Goal: Task Accomplishment & Management: Use online tool/utility

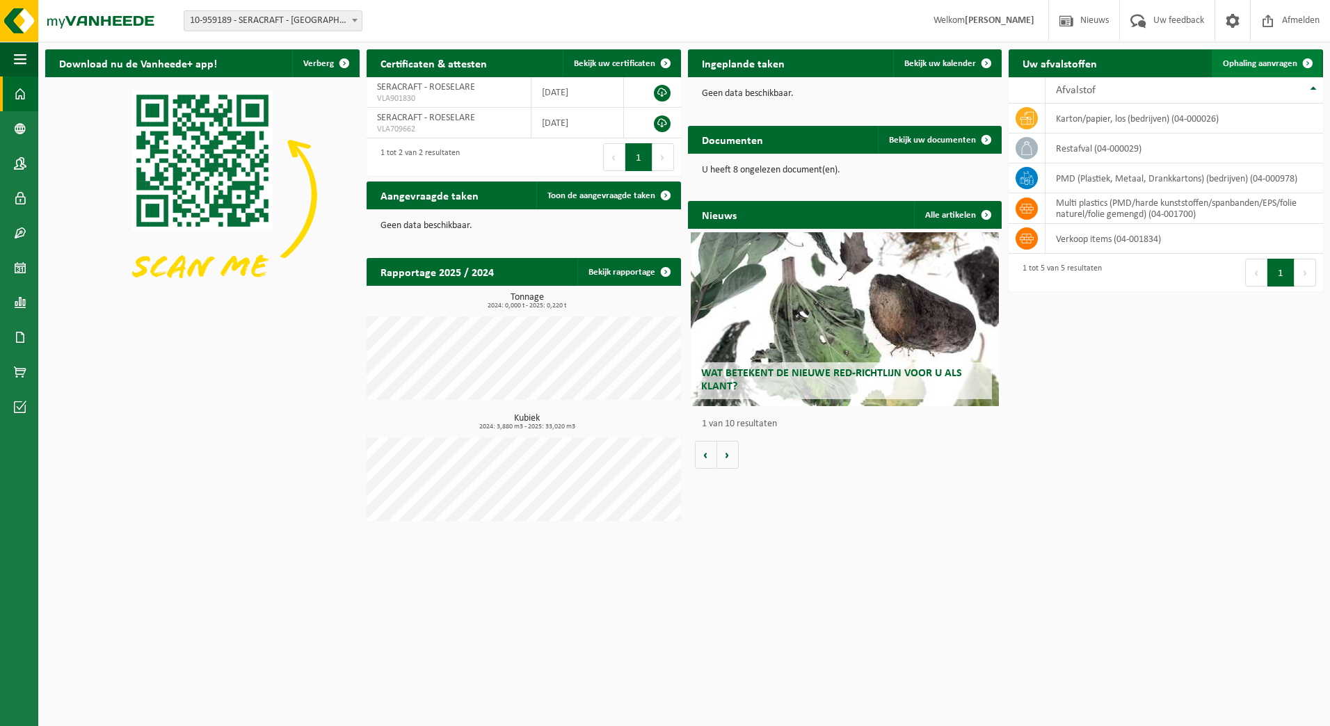
click at [1308, 61] on span at bounding box center [1308, 63] width 28 height 28
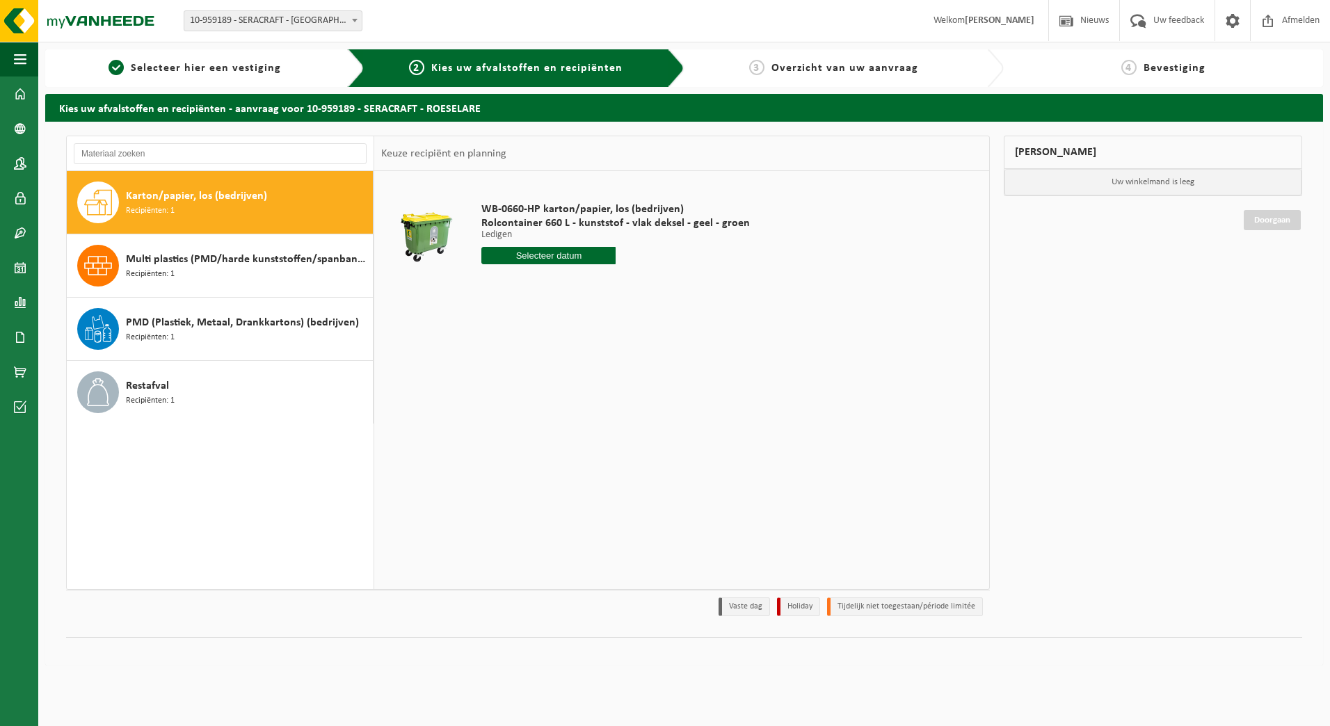
click at [508, 257] on input "text" at bounding box center [548, 255] width 134 height 17
click at [641, 288] on icon at bounding box center [639, 287] width 22 height 22
click at [496, 328] on div "1" at bounding box center [494, 334] width 24 height 22
type input "Van [DATE]"
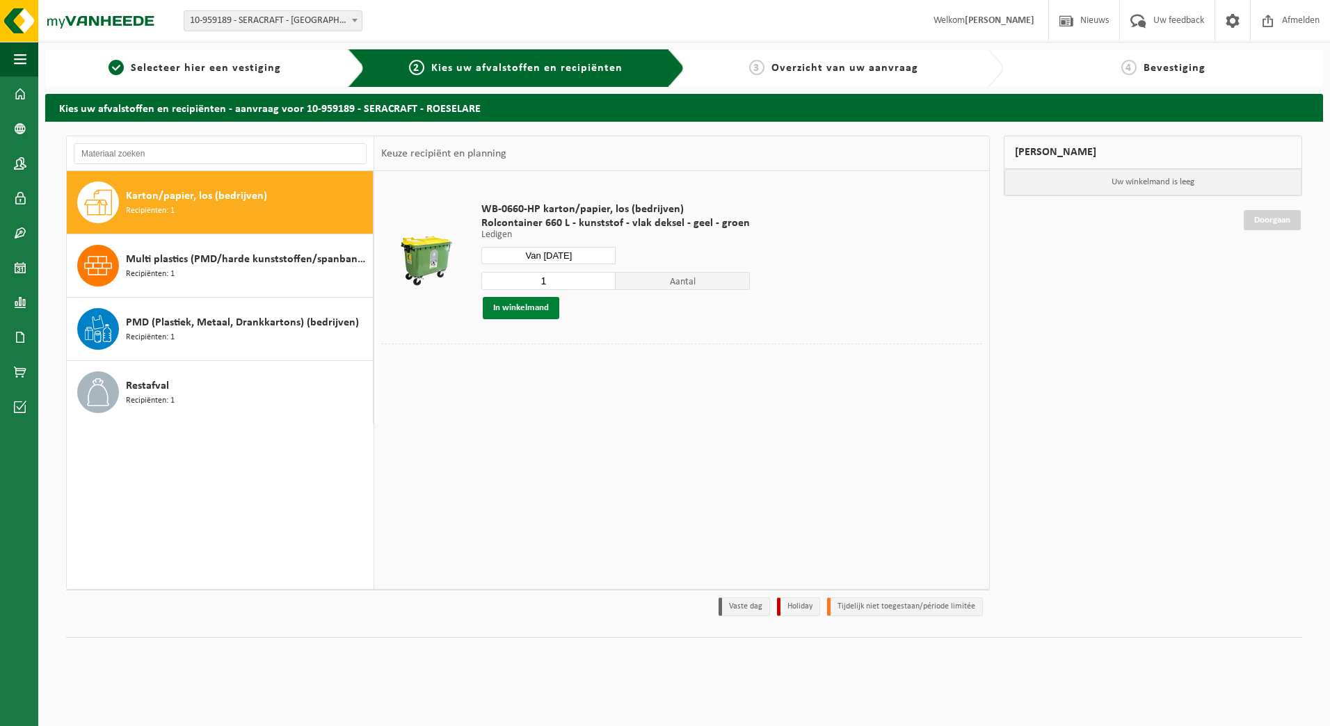
click at [541, 310] on button "In winkelmand" at bounding box center [521, 308] width 77 height 22
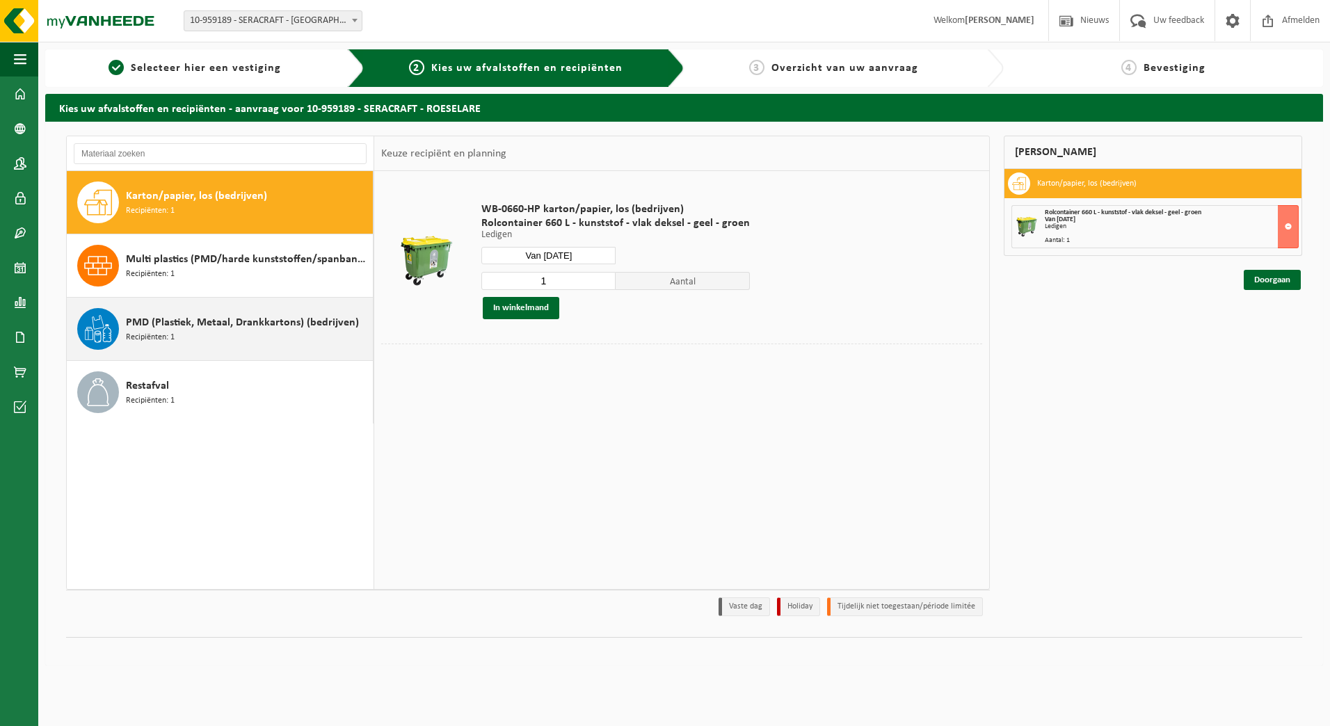
click at [198, 326] on span "PMD (Plastiek, Metaal, Drankkartons) (bedrijven)" at bounding box center [242, 322] width 233 height 17
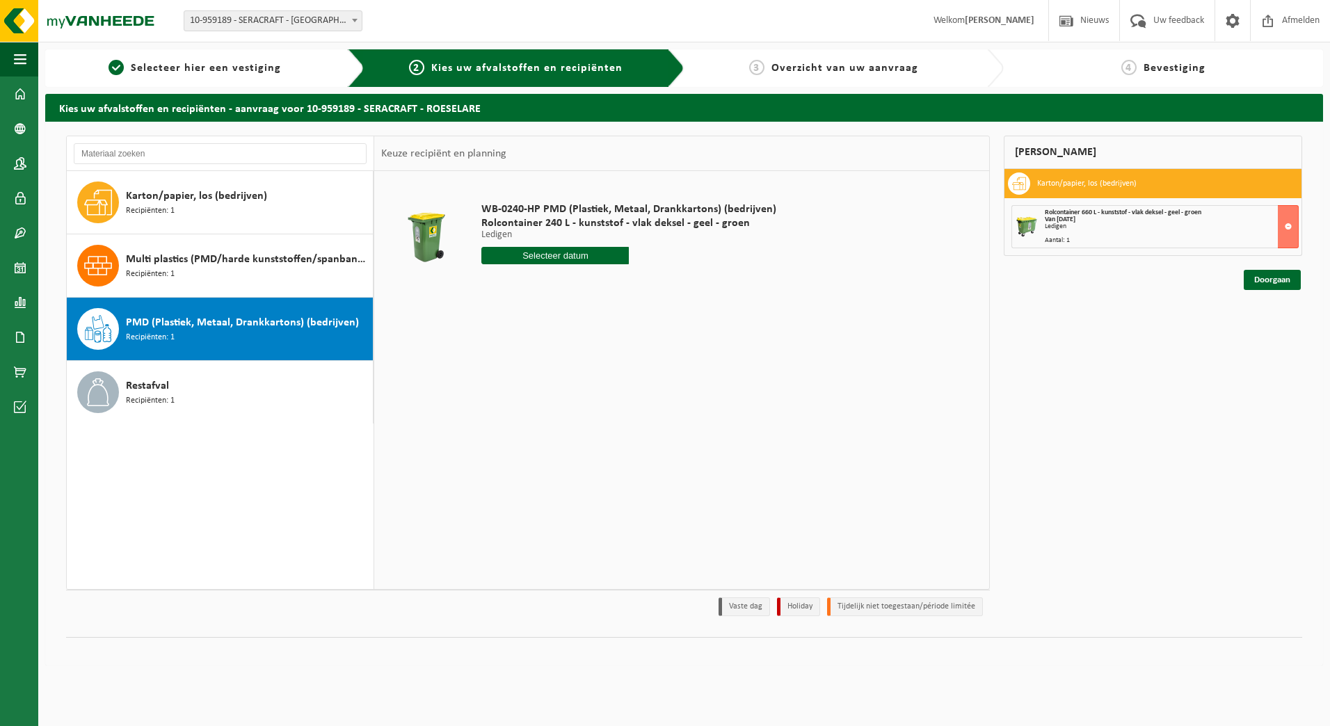
click at [549, 251] on input "text" at bounding box center [554, 255] width 147 height 17
click at [645, 288] on icon at bounding box center [639, 287] width 22 height 22
click at [500, 335] on div "1" at bounding box center [494, 334] width 24 height 22
type input "Van [DATE]"
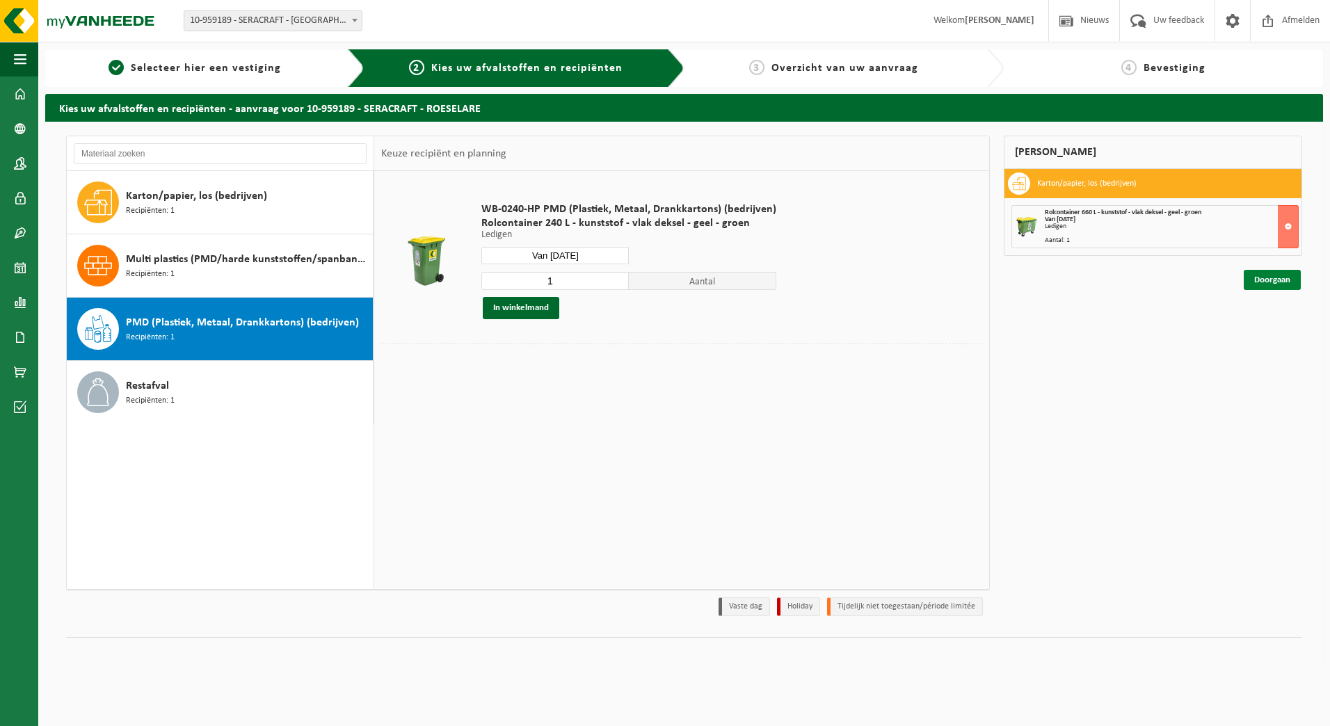
click at [1256, 278] on link "Doorgaan" at bounding box center [1272, 280] width 57 height 20
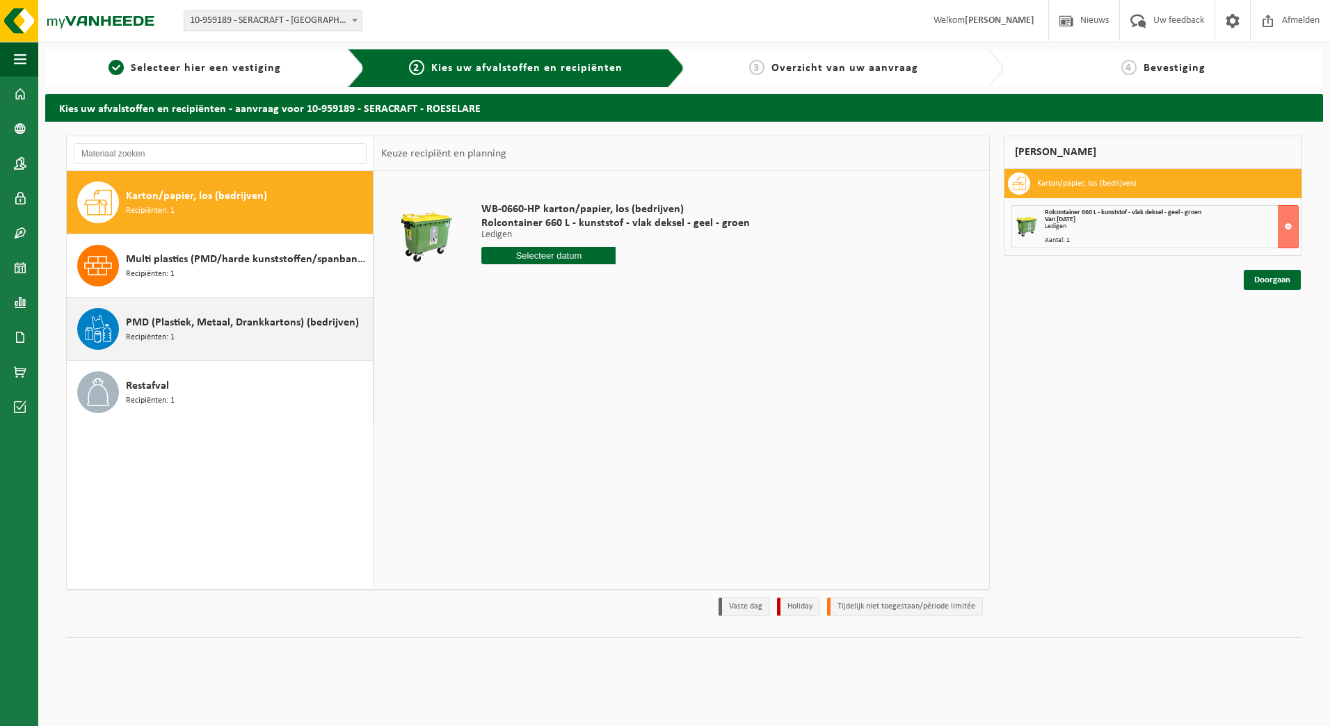
click at [199, 328] on span "PMD (Plastiek, Metaal, Drankkartons) (bedrijven)" at bounding box center [242, 322] width 233 height 17
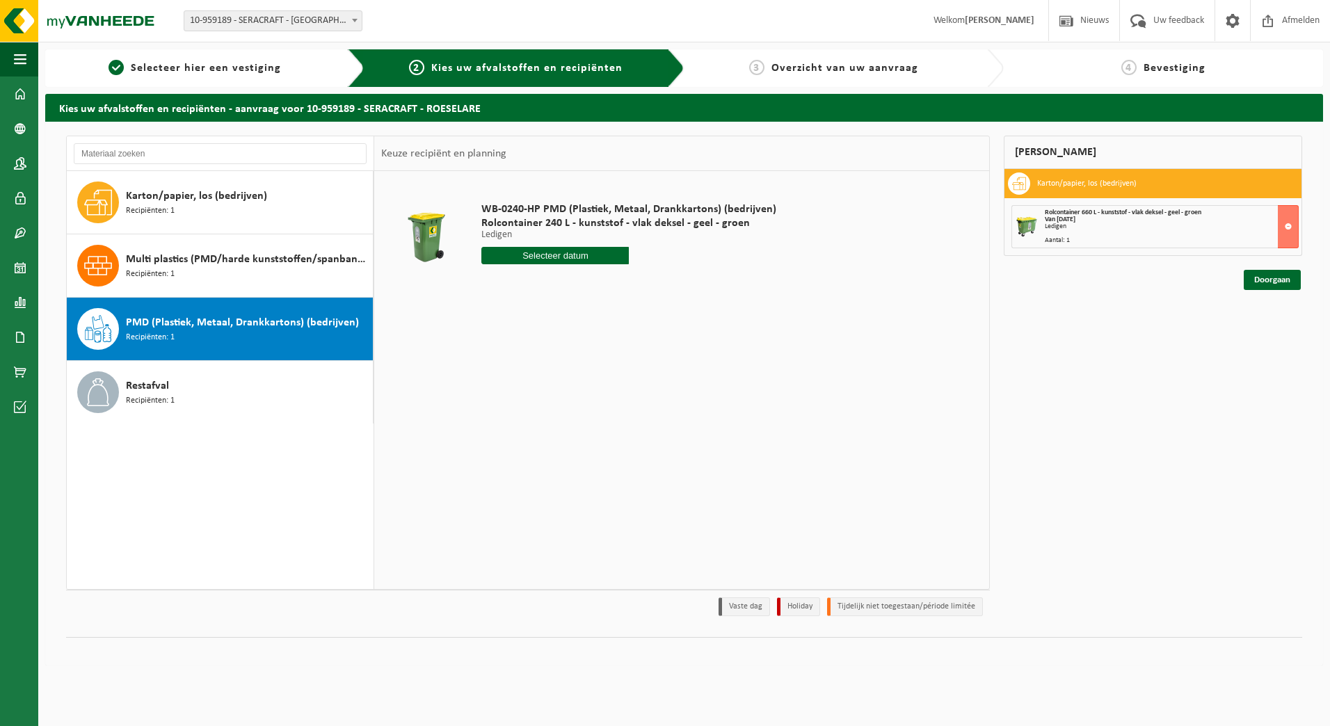
click at [538, 255] on input "text" at bounding box center [554, 255] width 147 height 17
click at [641, 289] on icon at bounding box center [639, 288] width 3 height 7
drag, startPoint x: 495, startPoint y: 328, endPoint x: 531, endPoint y: 337, distance: 36.6
click at [496, 328] on div "1" at bounding box center [494, 334] width 24 height 22
type input "Van [DATE]"
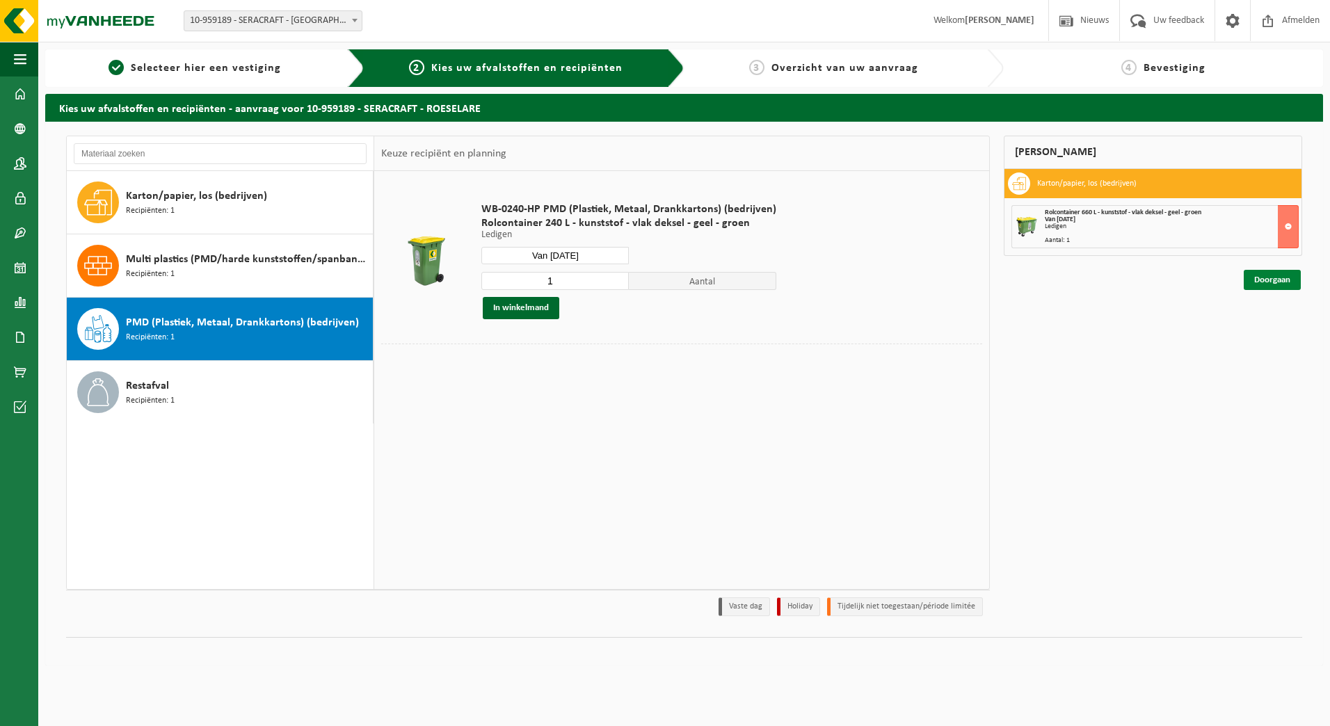
click at [1280, 275] on link "Doorgaan" at bounding box center [1272, 280] width 57 height 20
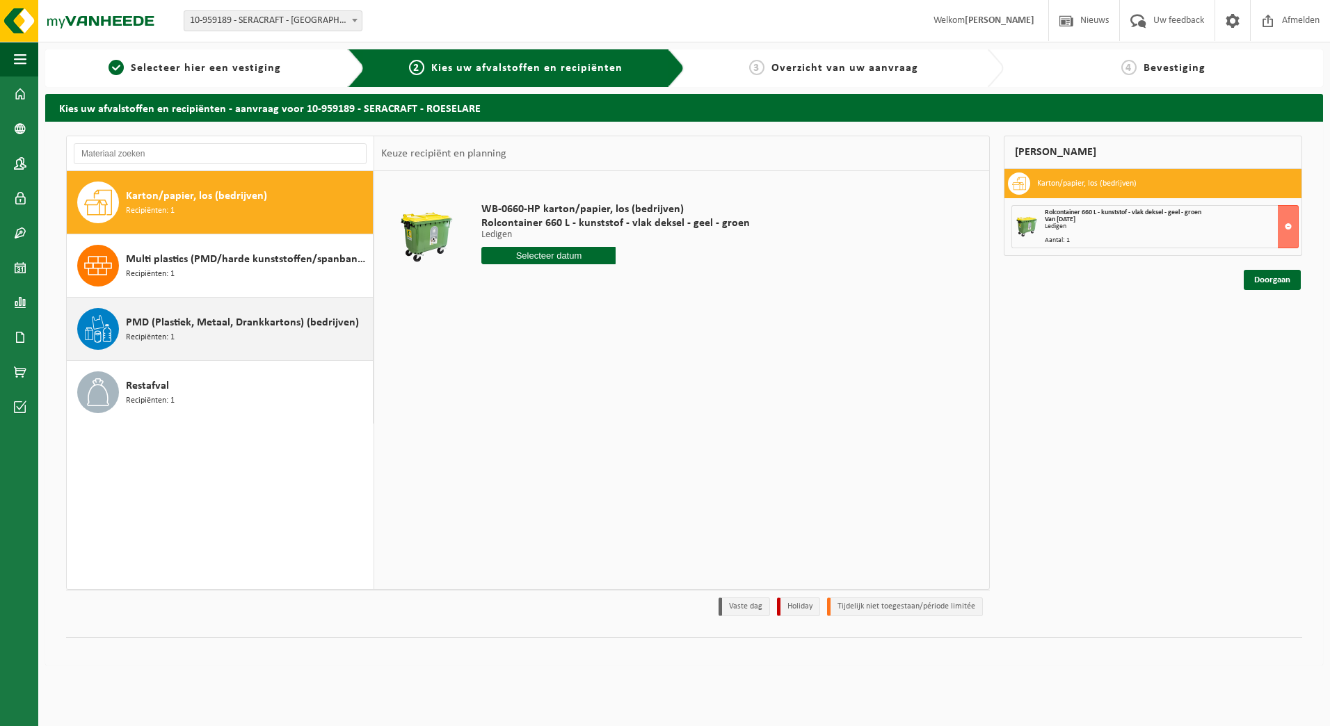
click at [134, 335] on span "Recipiënten: 1" at bounding box center [150, 337] width 49 height 13
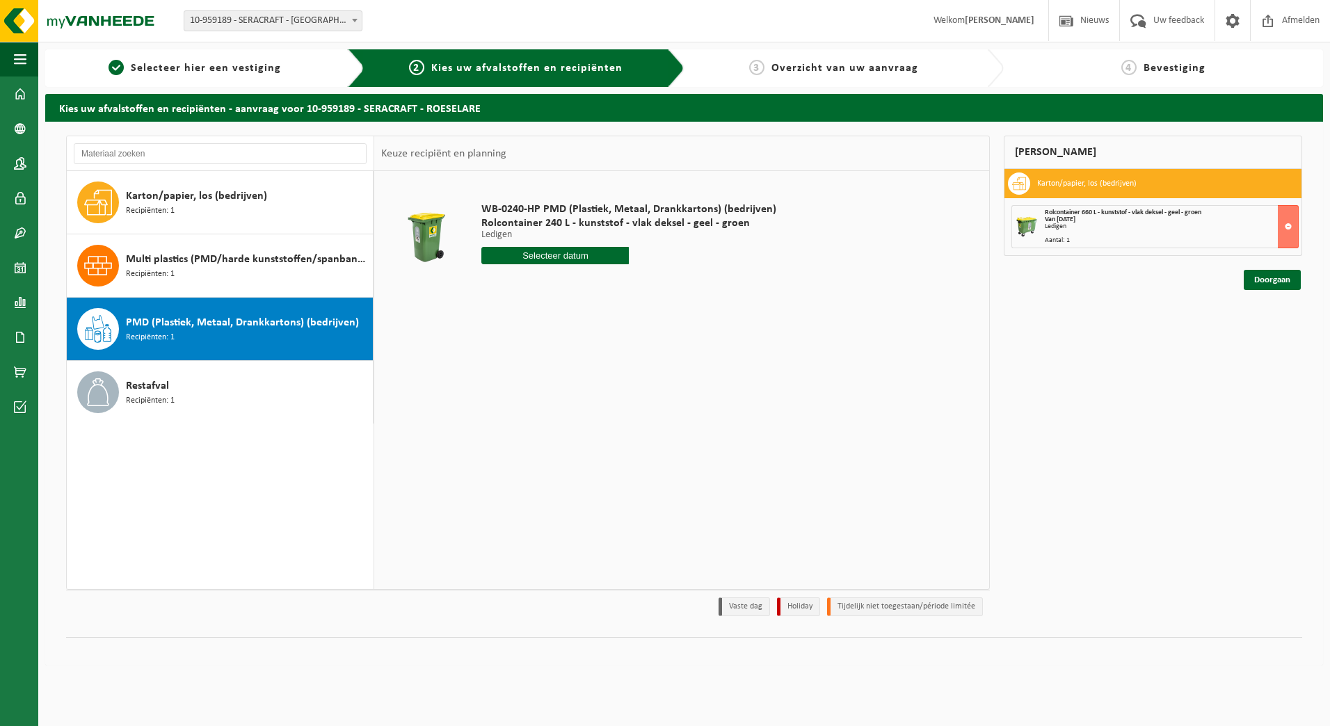
click at [580, 259] on input "text" at bounding box center [554, 255] width 147 height 17
click at [642, 290] on icon at bounding box center [639, 287] width 22 height 22
click at [498, 339] on div "1" at bounding box center [494, 334] width 24 height 22
type input "Van [DATE]"
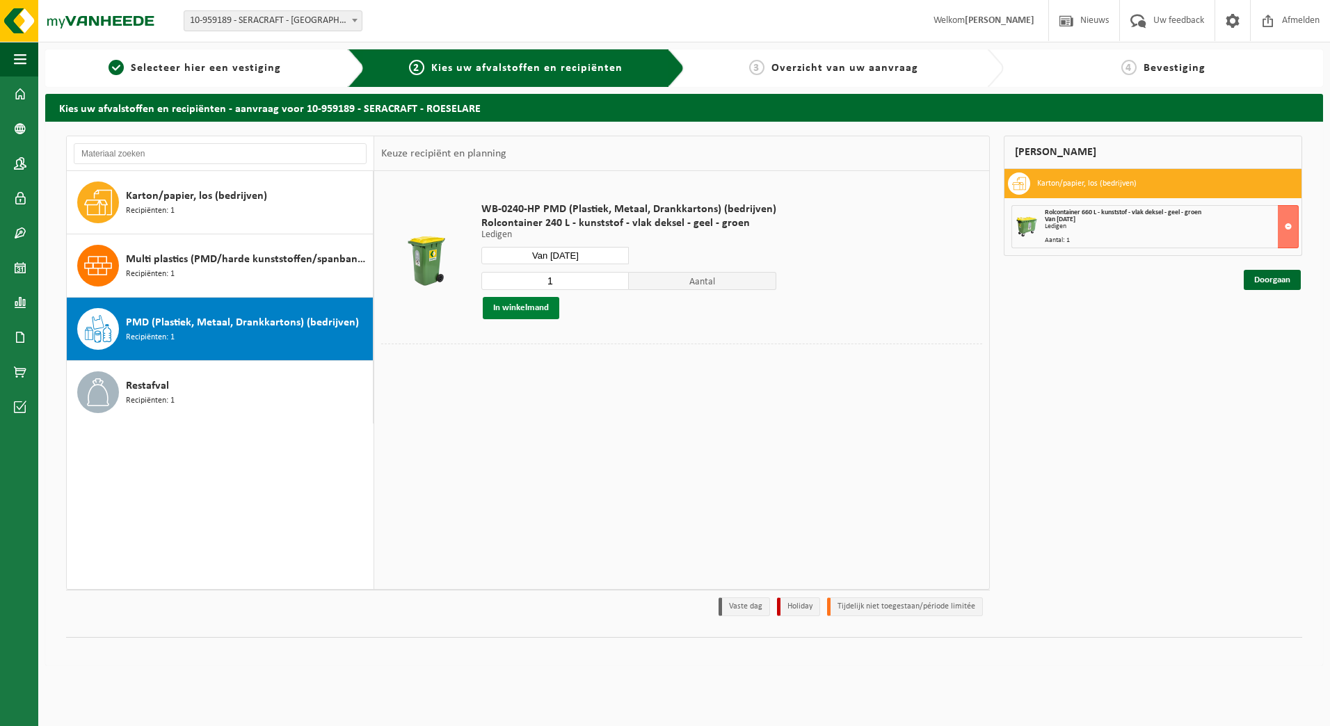
click at [513, 310] on button "In winkelmand" at bounding box center [521, 308] width 77 height 22
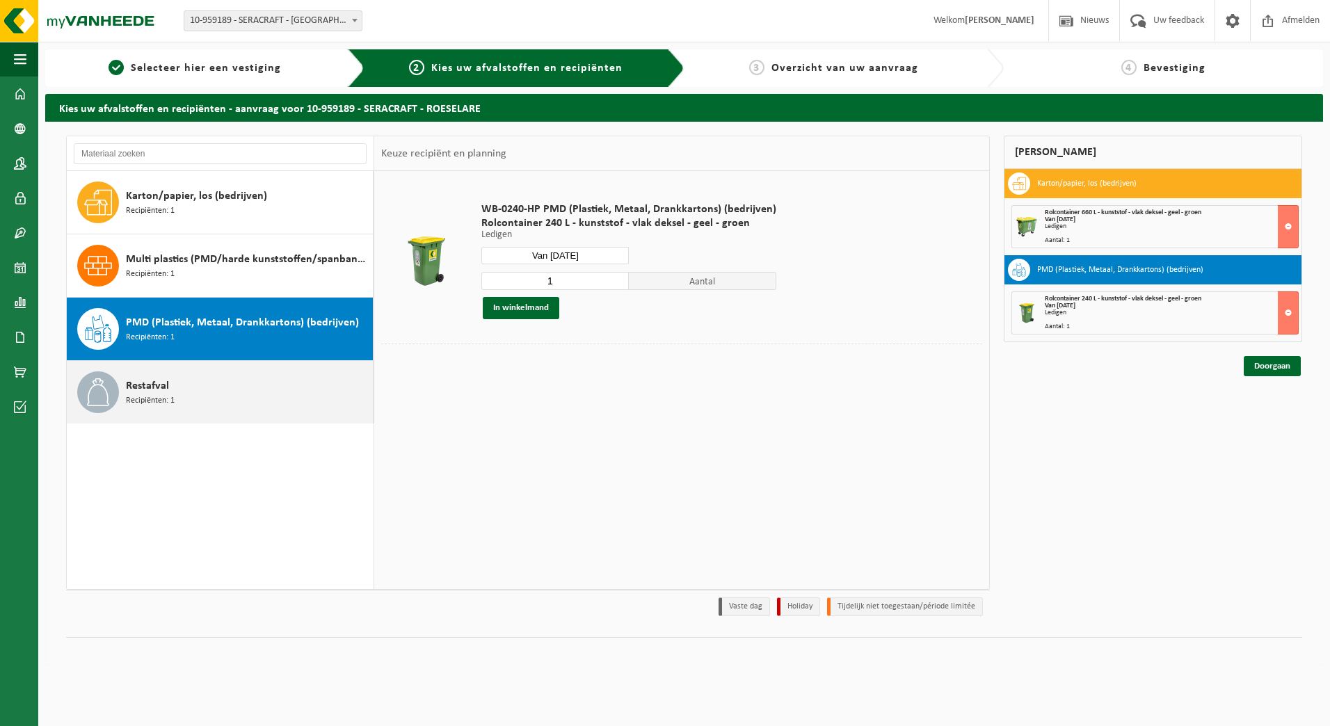
click at [188, 376] on div "Restafval Recipiënten: 1" at bounding box center [247, 392] width 243 height 42
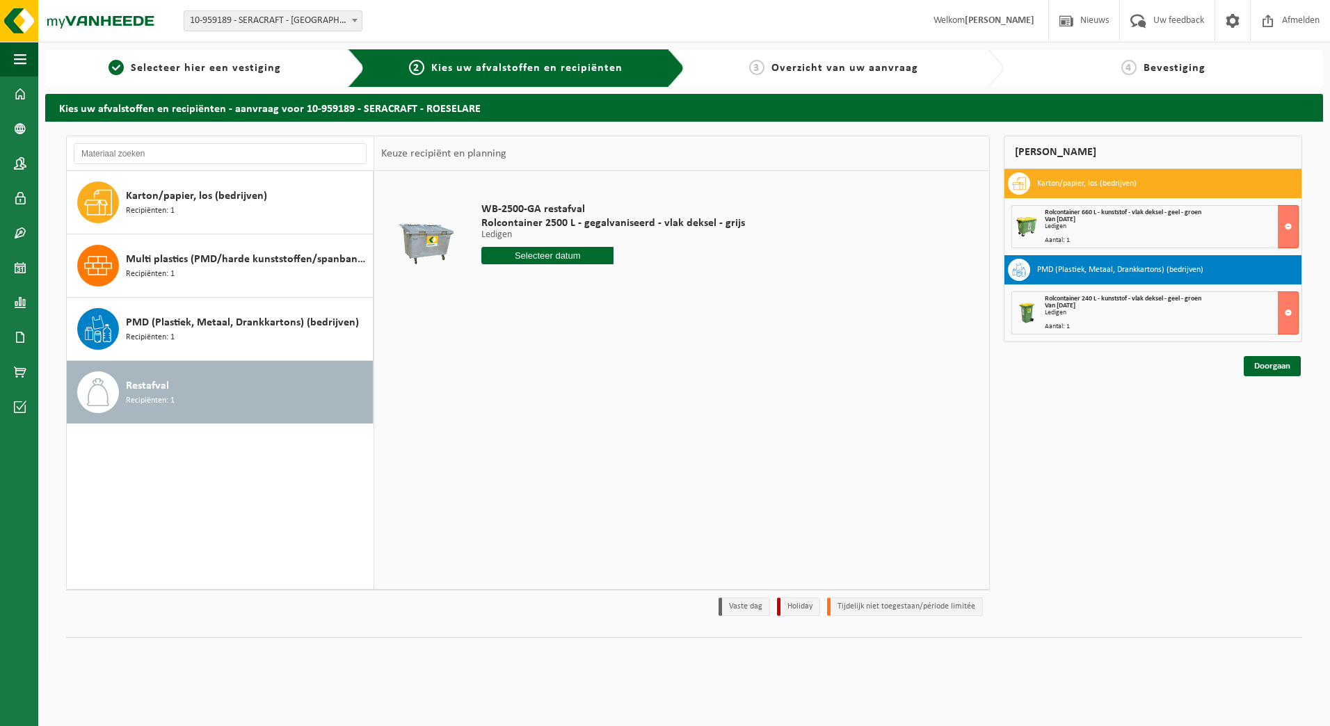
click at [546, 261] on input "text" at bounding box center [547, 255] width 132 height 17
click at [643, 290] on icon at bounding box center [639, 287] width 22 height 22
click at [546, 339] on div "3" at bounding box center [543, 334] width 24 height 22
type input "Van 2025-09-03"
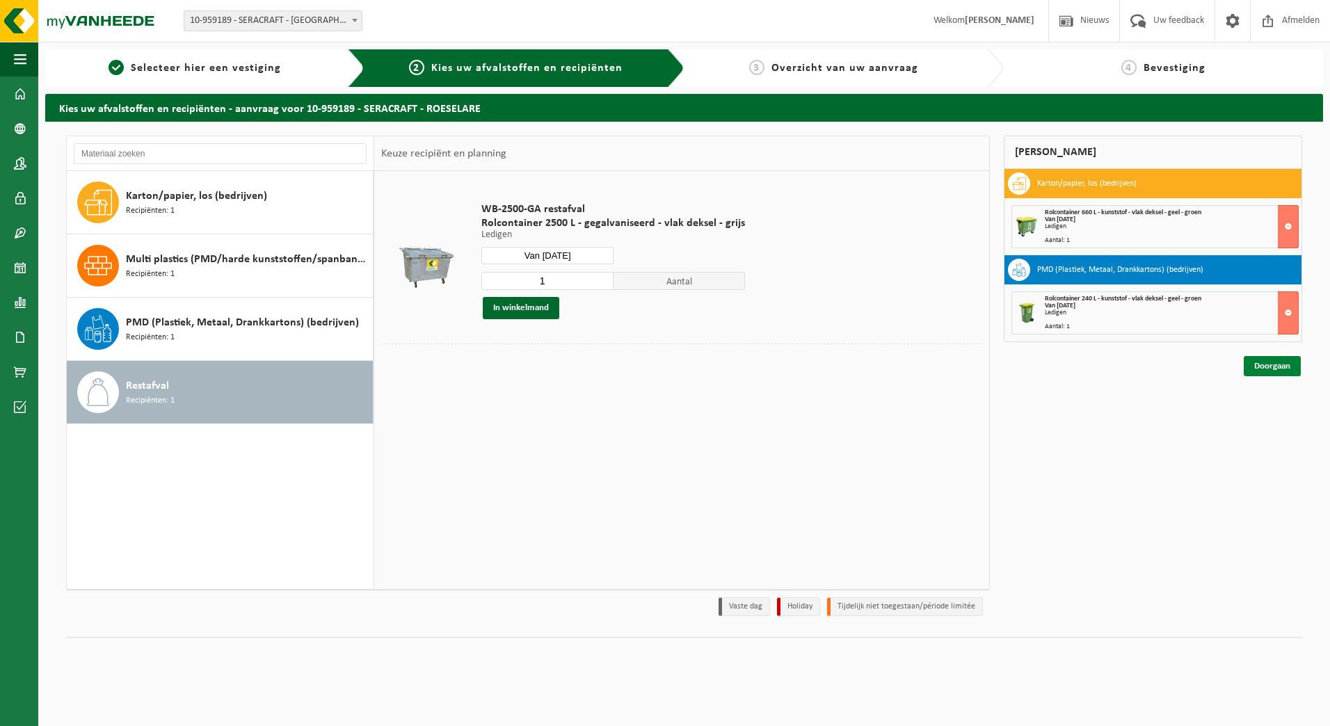
click at [1265, 367] on link "Doorgaan" at bounding box center [1272, 366] width 57 height 20
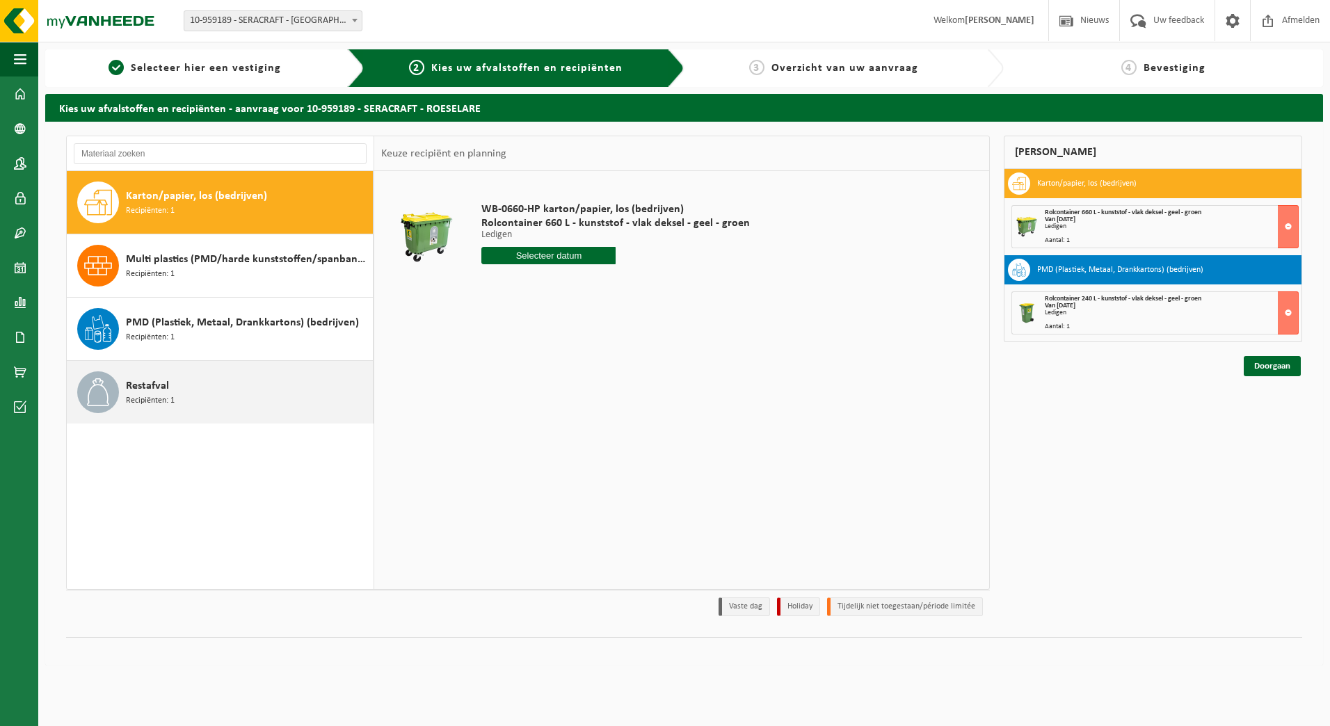
click at [242, 387] on div "Restafval Recipiënten: 1" at bounding box center [247, 392] width 243 height 42
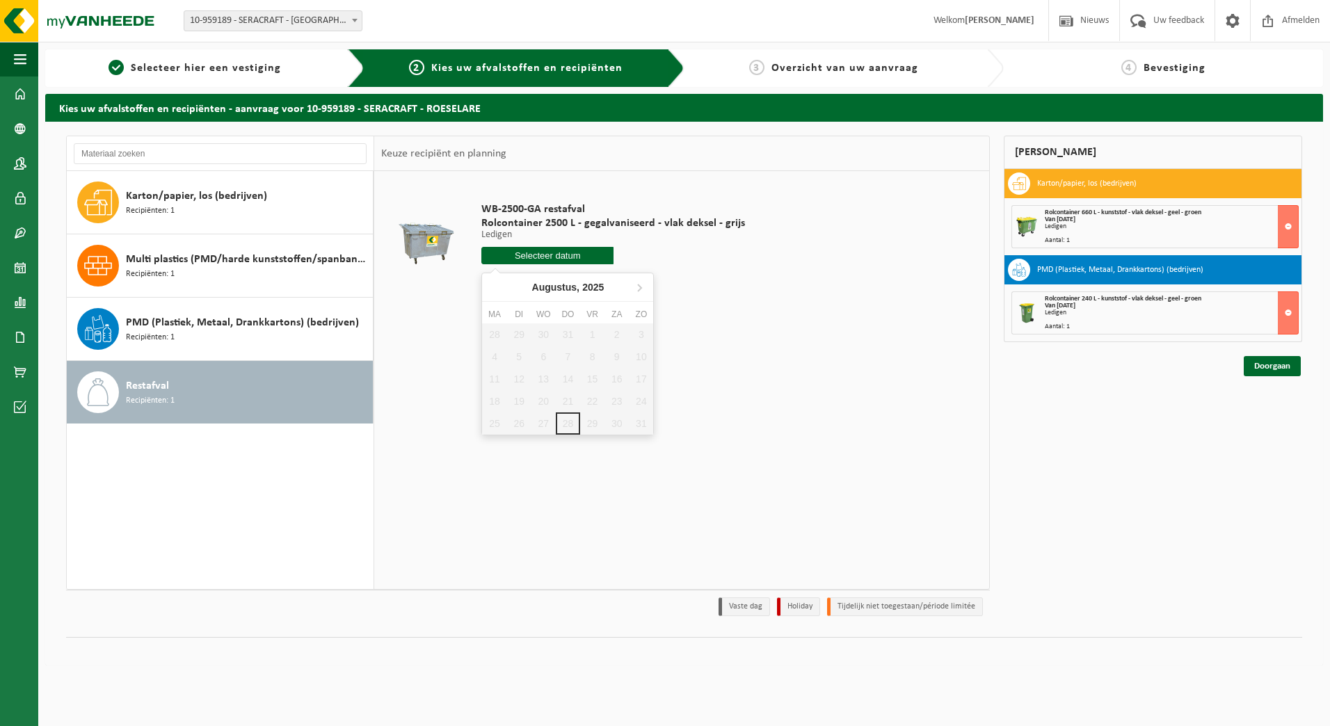
click at [527, 262] on input "text" at bounding box center [547, 255] width 132 height 17
click at [650, 291] on icon at bounding box center [639, 287] width 22 height 22
click at [538, 335] on div "3" at bounding box center [543, 334] width 24 height 22
type input "Van 2025-09-03"
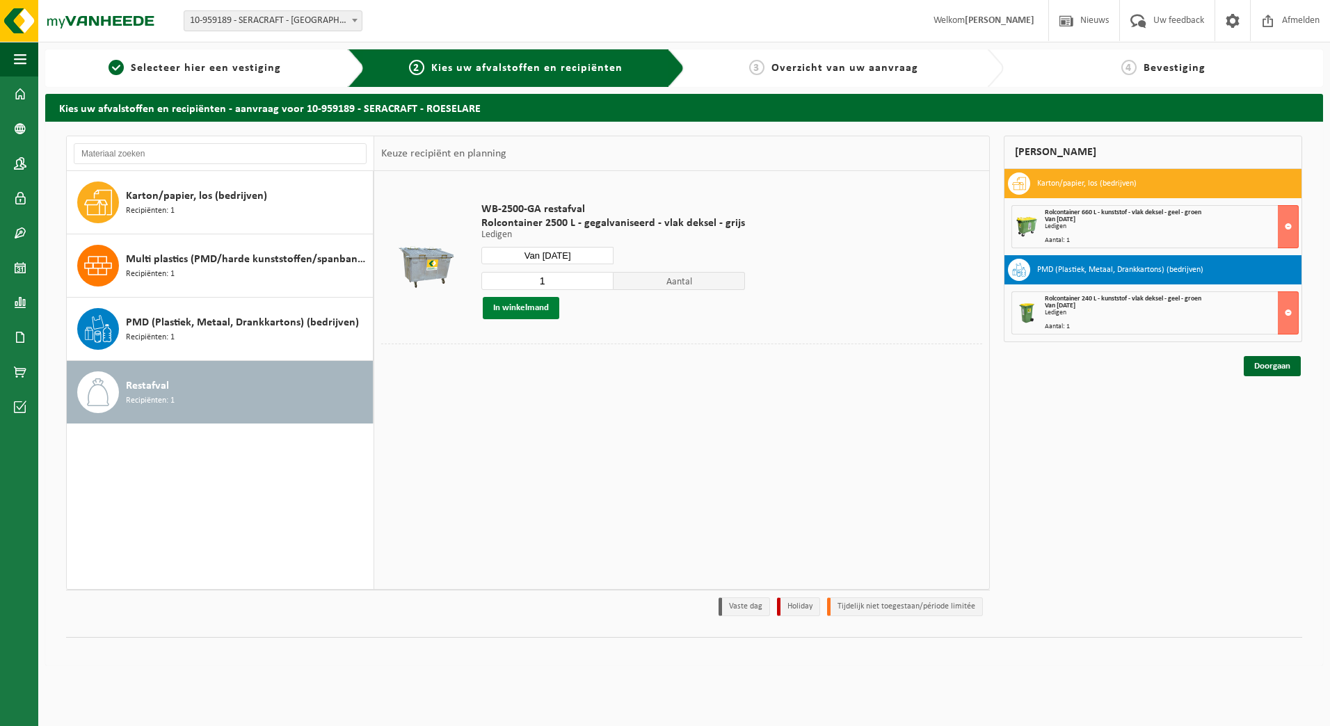
click at [538, 309] on button "In winkelmand" at bounding box center [521, 308] width 77 height 22
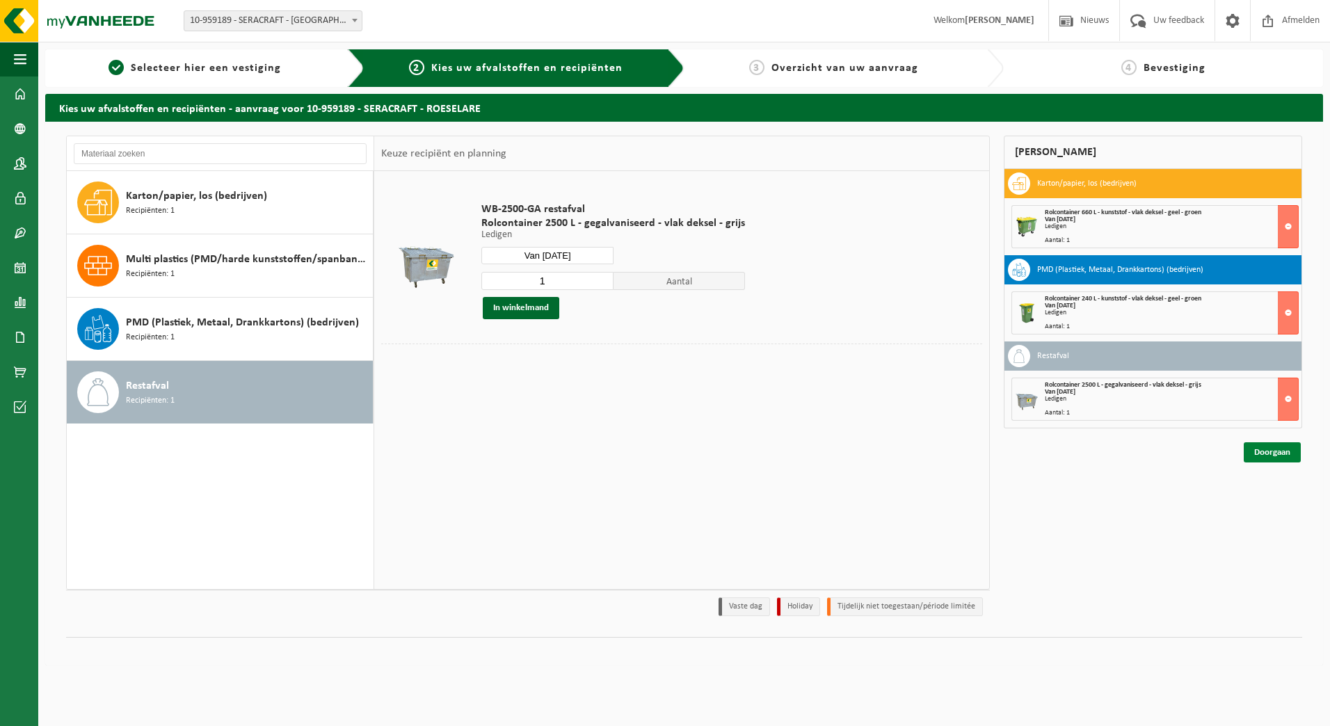
click at [1276, 450] on link "Doorgaan" at bounding box center [1272, 452] width 57 height 20
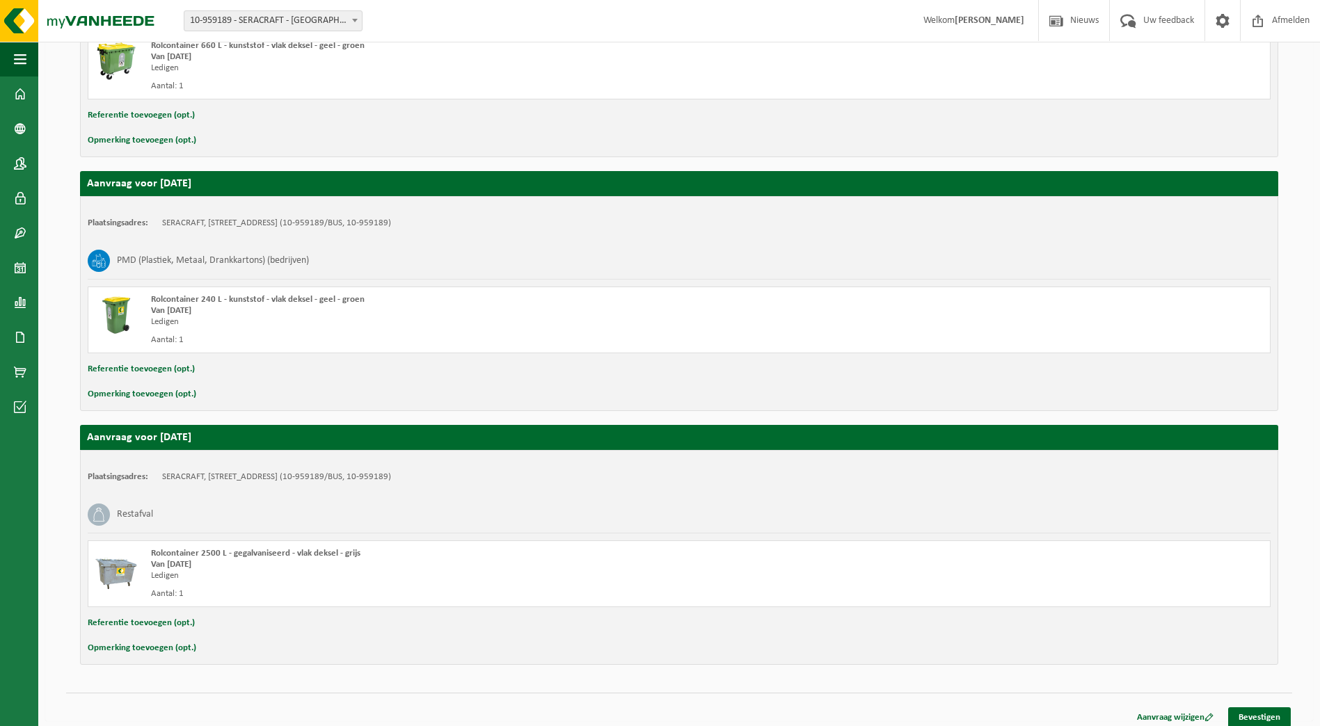
scroll to position [378, 0]
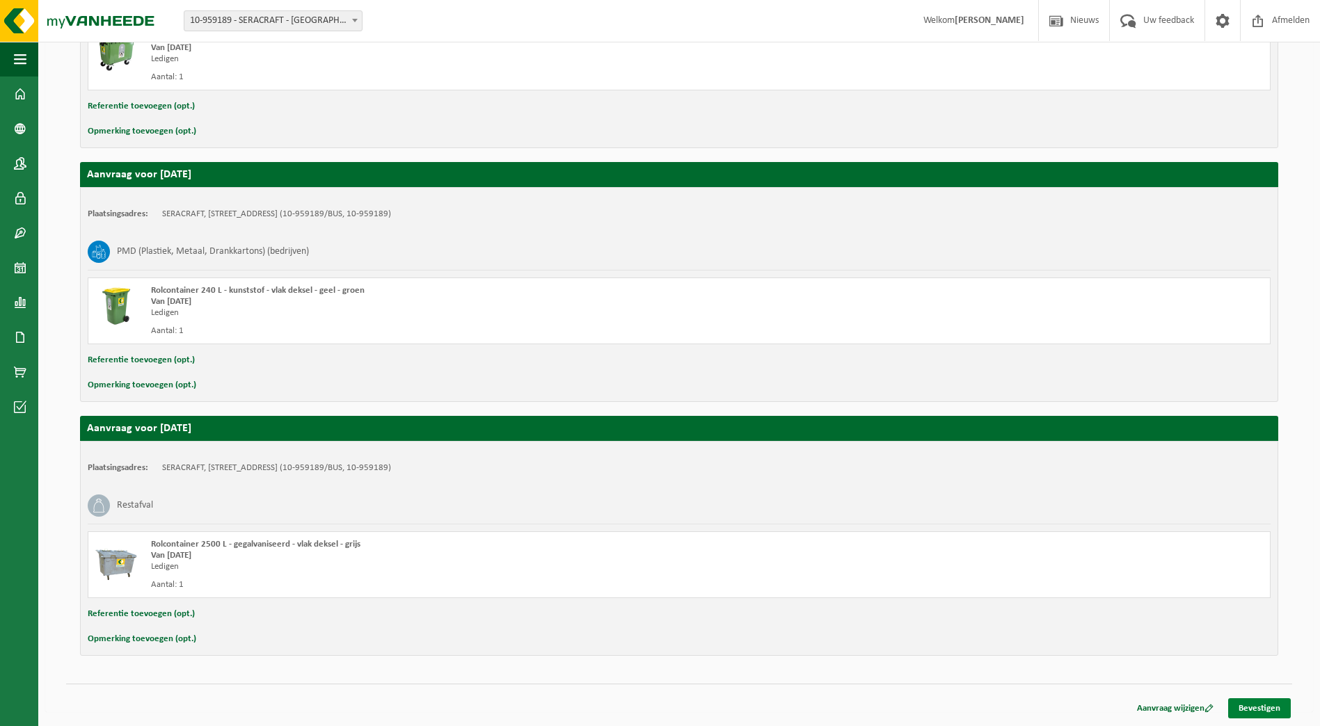
click at [1244, 705] on link "Bevestigen" at bounding box center [1259, 708] width 63 height 20
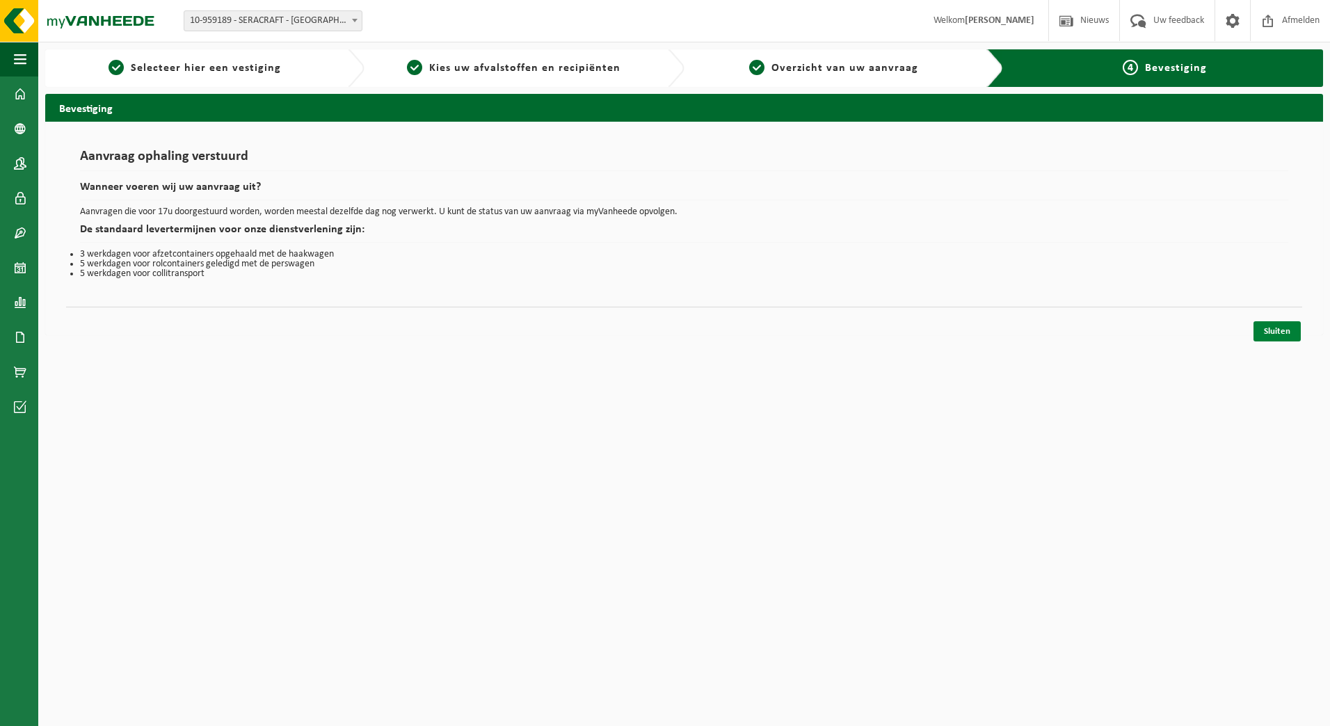
click at [1285, 337] on link "Sluiten" at bounding box center [1276, 331] width 47 height 20
